Goal: Check status: Check status

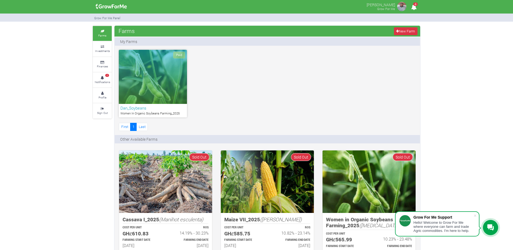
click at [155, 83] on div "Paid" at bounding box center [153, 77] width 68 height 54
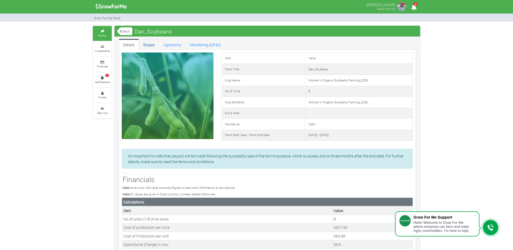
click at [151, 43] on link "Stages" at bounding box center [149, 44] width 20 height 11
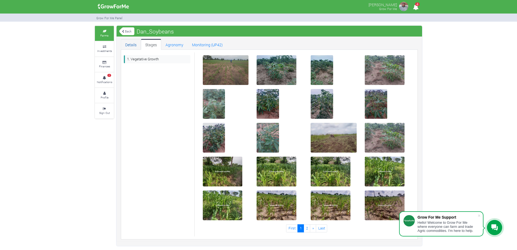
click at [131, 41] on link "Details" at bounding box center [131, 44] width 20 height 11
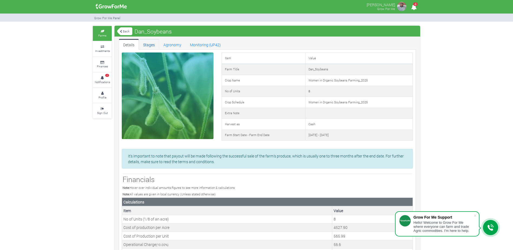
click at [149, 43] on link "Stages" at bounding box center [149, 44] width 20 height 11
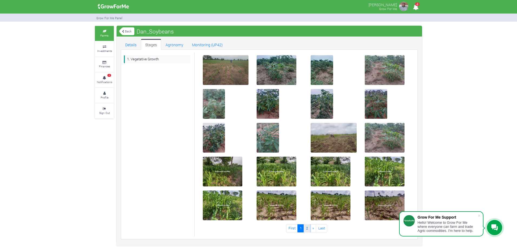
click at [306, 231] on link "2" at bounding box center [307, 228] width 6 height 8
